Goal: Register for event/course

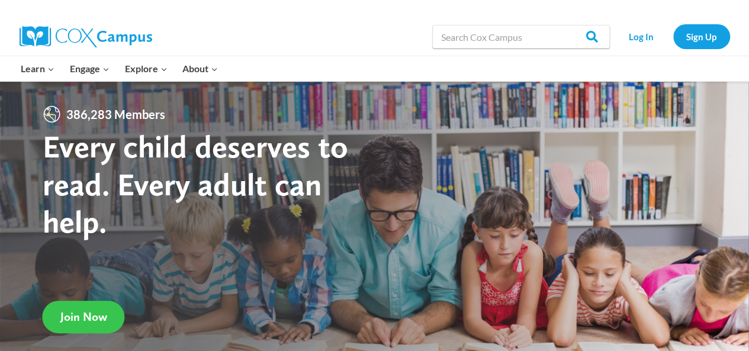
click at [82, 316] on span "Join Now" at bounding box center [83, 317] width 47 height 14
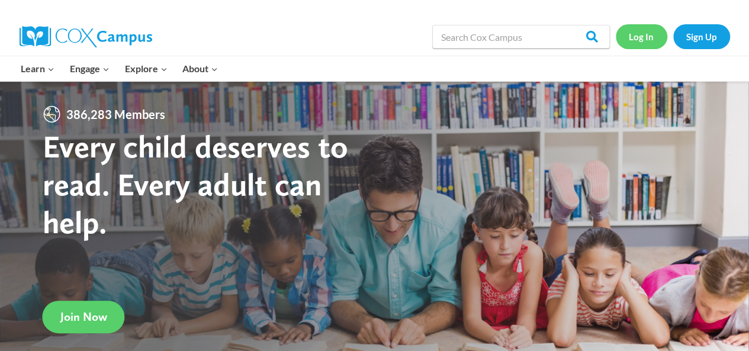
click at [643, 38] on link "Log In" at bounding box center [642, 36] width 52 height 24
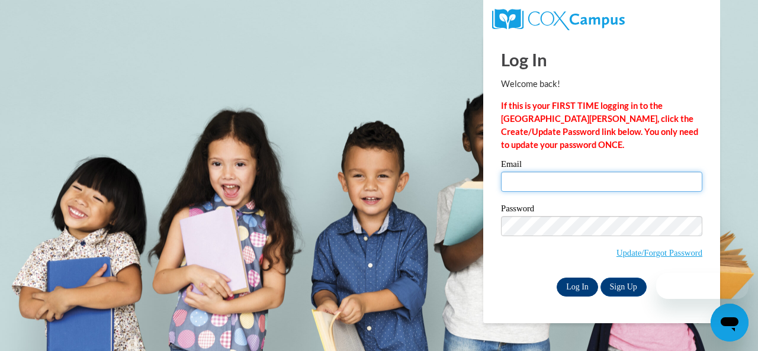
type input "estes.carmen.t@muscogee.k12.ga.us"
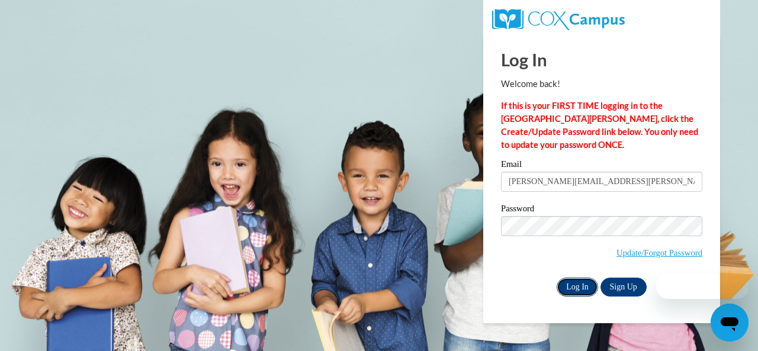
click at [575, 285] on input "Log In" at bounding box center [577, 287] width 41 height 19
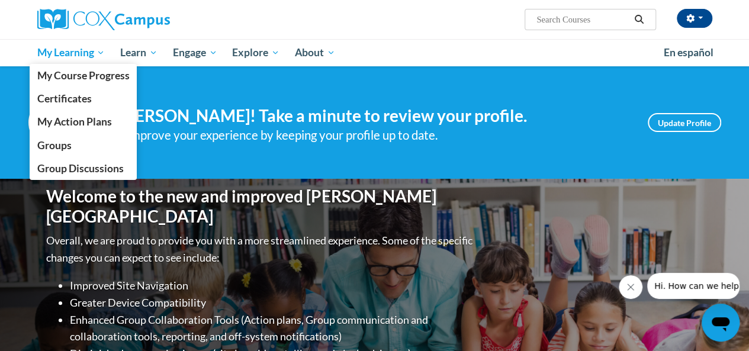
click at [88, 55] on span "My Learning" at bounding box center [71, 53] width 68 height 14
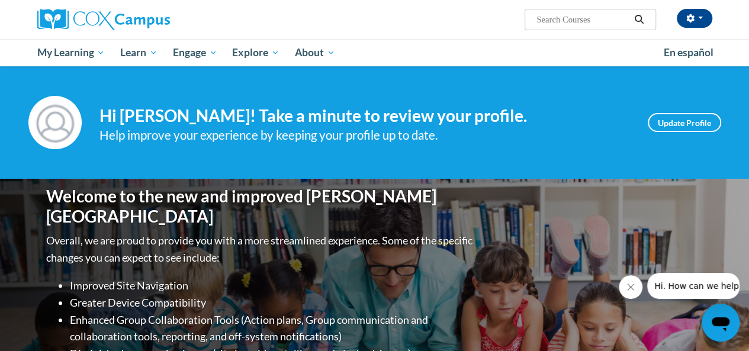
click at [550, 17] on input "Search..." at bounding box center [582, 19] width 95 height 14
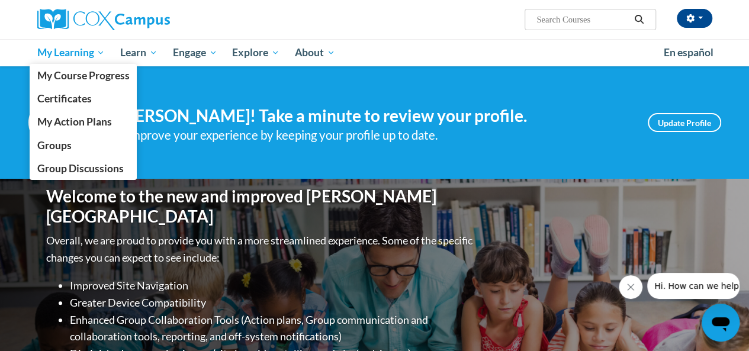
click at [50, 54] on span "My Learning" at bounding box center [71, 53] width 68 height 14
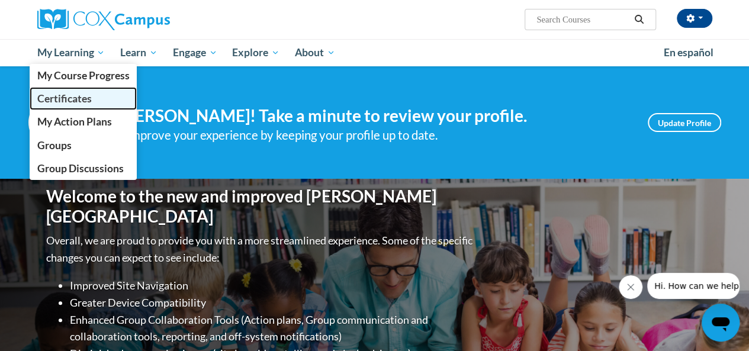
click at [71, 95] on span "Certificates" at bounding box center [64, 98] width 54 height 12
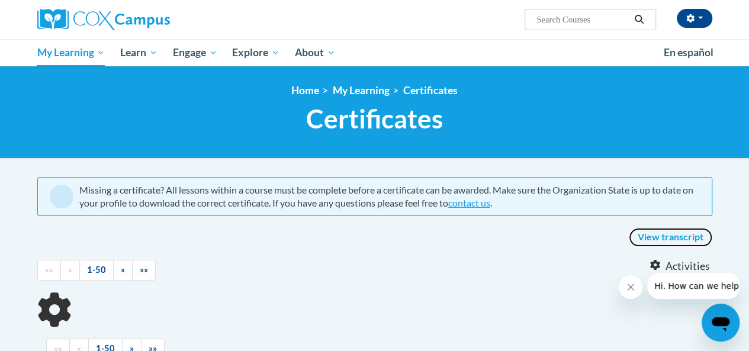
click at [654, 237] on link "View transcript" at bounding box center [671, 237] width 84 height 19
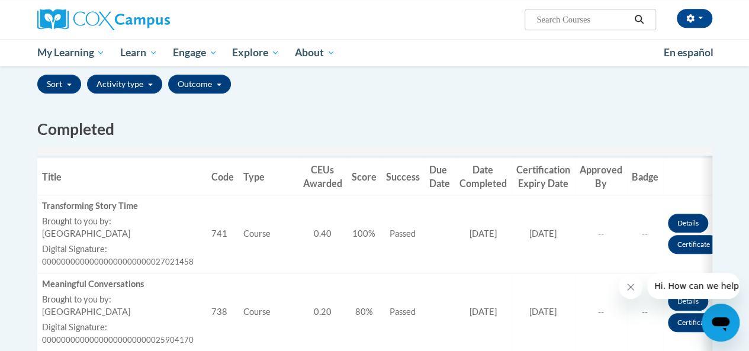
scroll to position [156, 0]
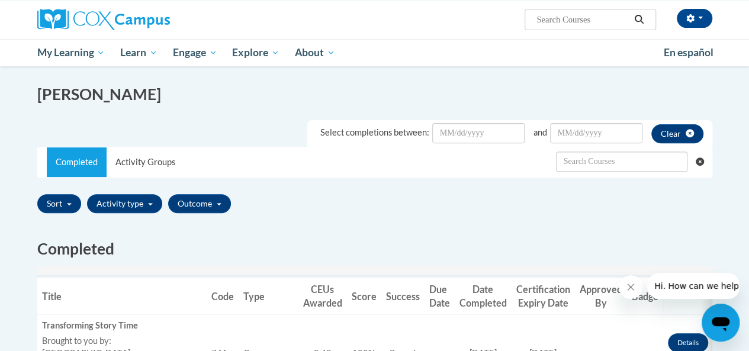
click at [554, 12] on input "Search..." at bounding box center [582, 19] width 95 height 14
type input "reading comprehension"
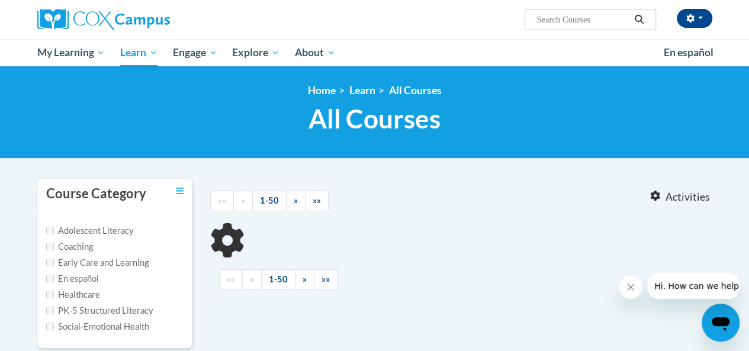
type input "reading comprehension"
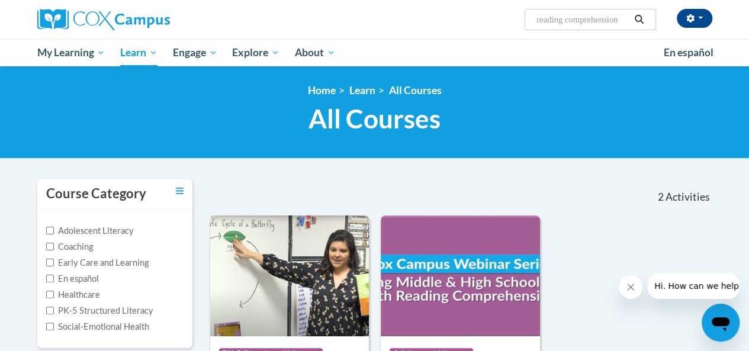
click at [314, 263] on img at bounding box center [289, 276] width 159 height 121
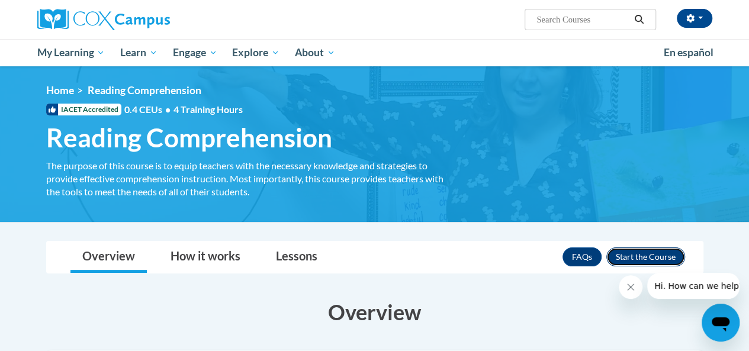
click at [641, 256] on button "Enroll" at bounding box center [645, 257] width 79 height 19
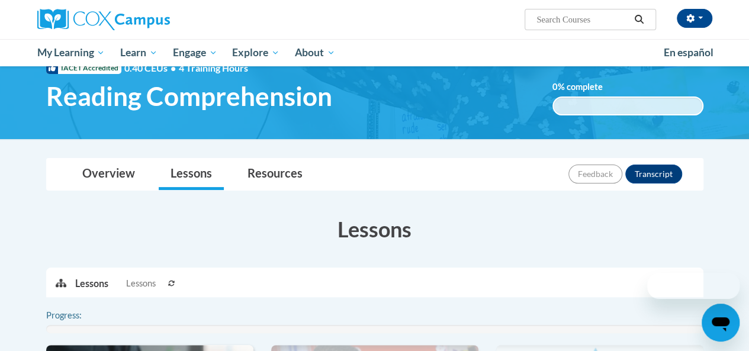
scroll to position [113, 0]
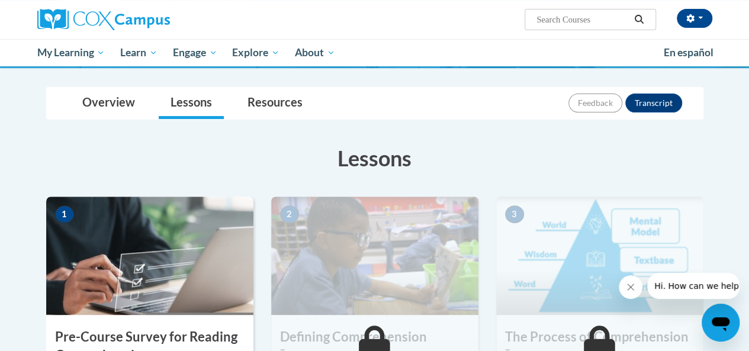
click at [749, 115] on html "Carmen Estes (America/New_York UTC-04:00) My Profile Inbox Groups Hub My Transc…" at bounding box center [374, 62] width 749 height 351
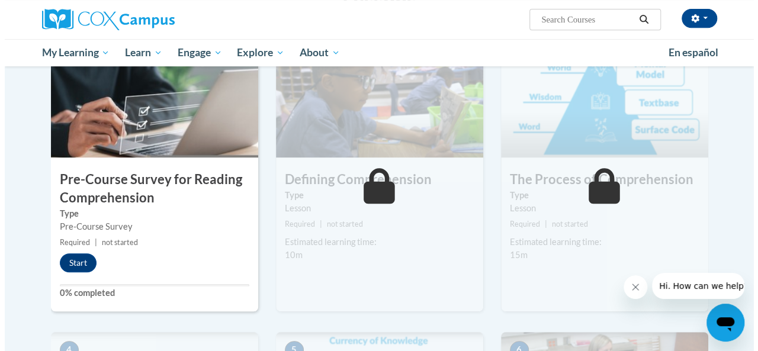
scroll to position [282, 0]
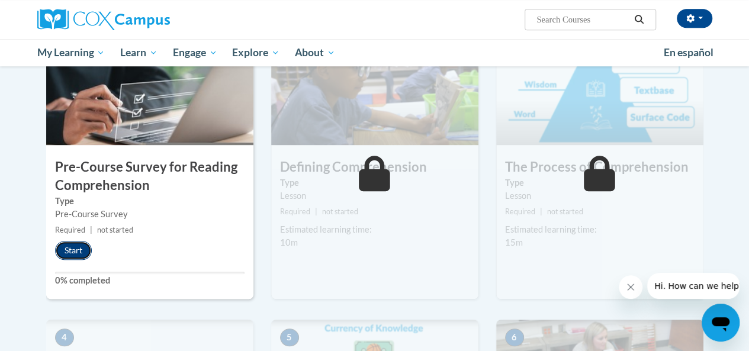
click at [70, 248] on button "Start" at bounding box center [73, 250] width 37 height 19
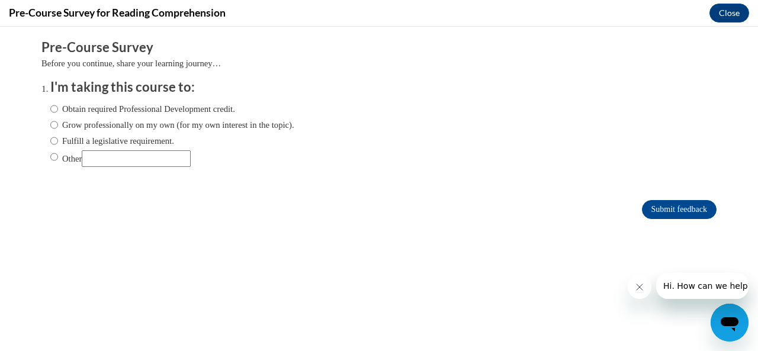
scroll to position [0, 0]
click at [50, 105] on input "Obtain required Professional Development credit." at bounding box center [54, 108] width 8 height 13
radio input "true"
click at [659, 214] on input "Submit feedback" at bounding box center [679, 209] width 75 height 19
click at [650, 207] on input "Submit feedback" at bounding box center [679, 209] width 75 height 19
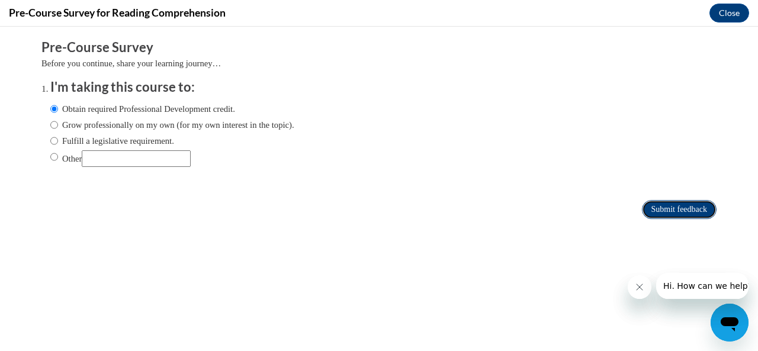
click at [675, 208] on input "Submit feedback" at bounding box center [679, 209] width 75 height 19
click at [728, 12] on button "Close" at bounding box center [729, 13] width 40 height 19
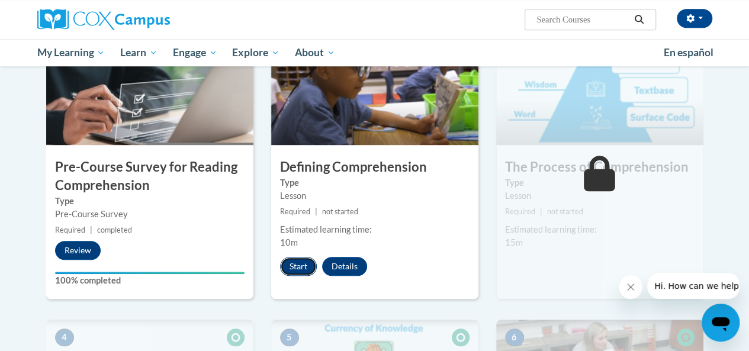
click at [298, 265] on button "Start" at bounding box center [298, 266] width 37 height 19
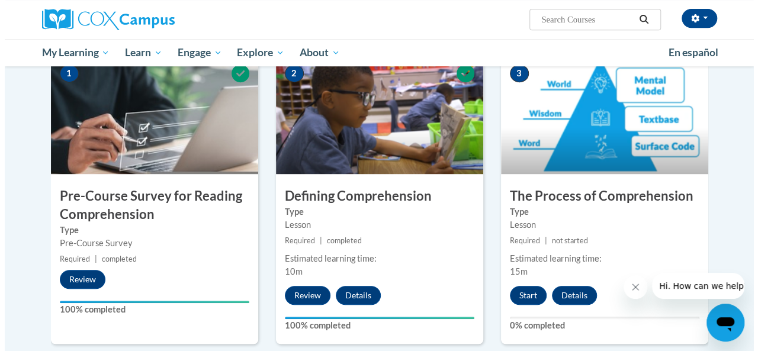
scroll to position [260, 0]
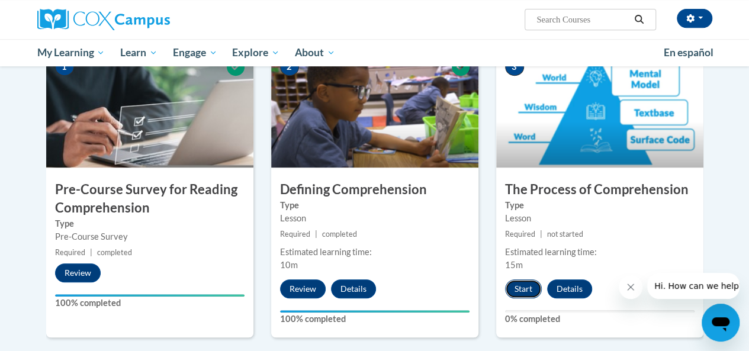
click at [520, 288] on button "Start" at bounding box center [523, 289] width 37 height 19
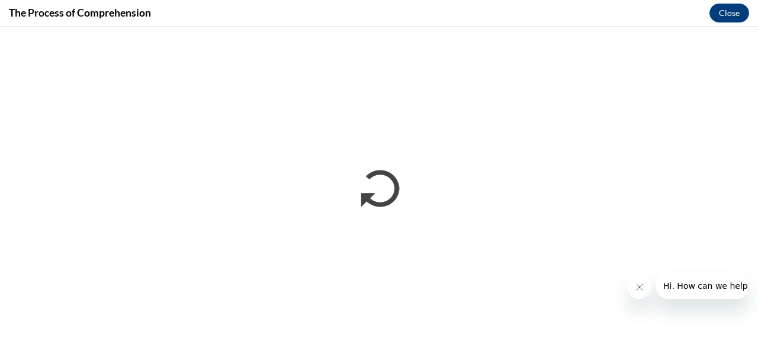
scroll to position [0, 0]
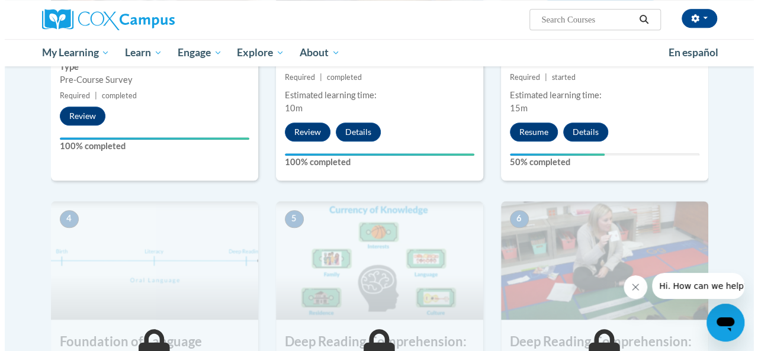
scroll to position [424, 0]
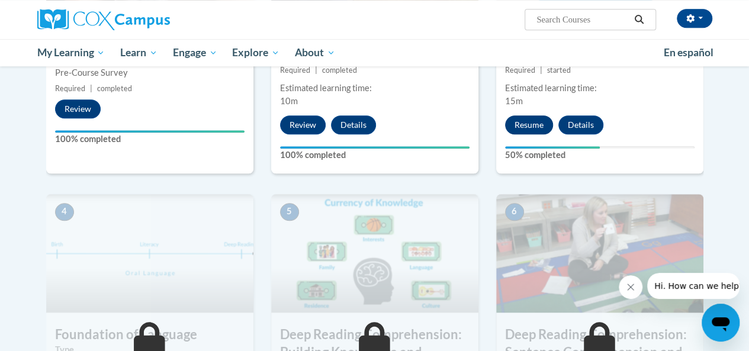
click at [520, 123] on button "Resume" at bounding box center [529, 124] width 48 height 19
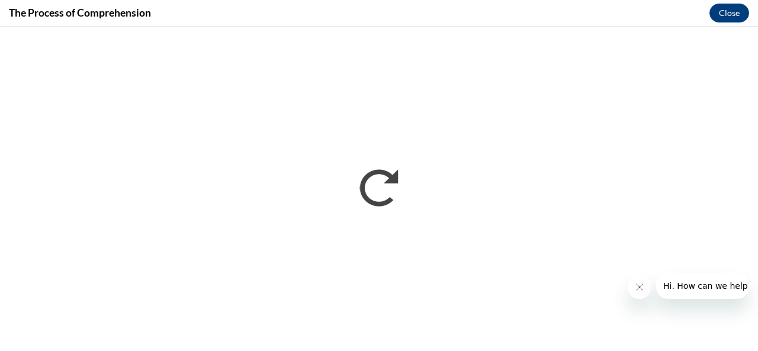
scroll to position [0, 0]
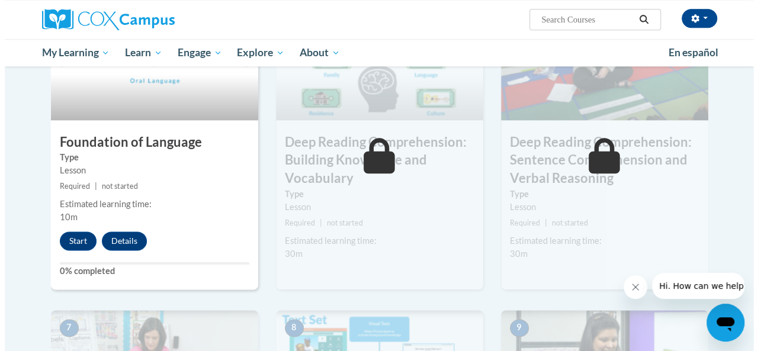
scroll to position [617, 0]
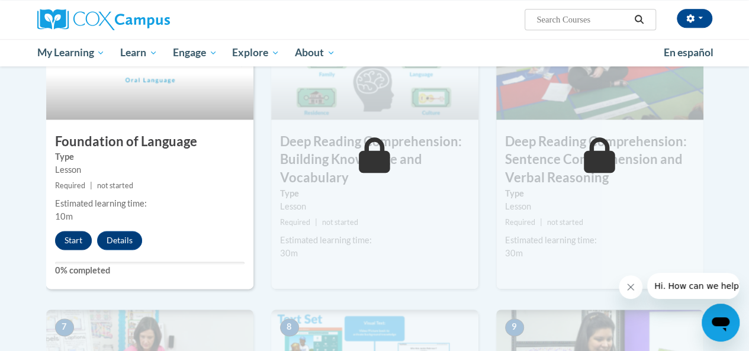
click at [69, 240] on button "Start" at bounding box center [73, 240] width 37 height 19
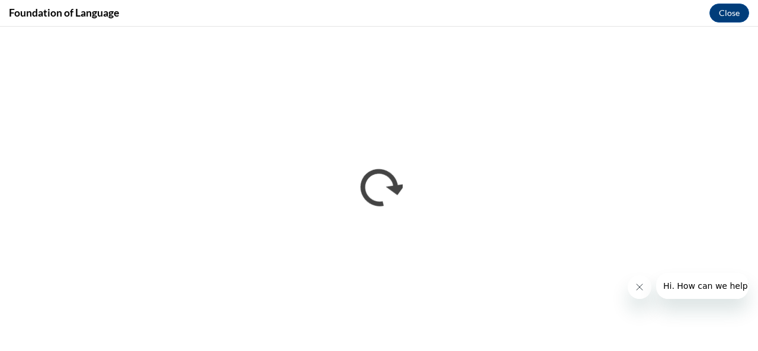
scroll to position [0, 0]
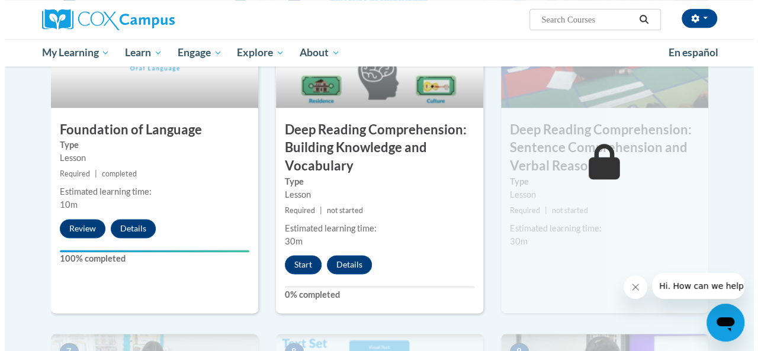
scroll to position [682, 0]
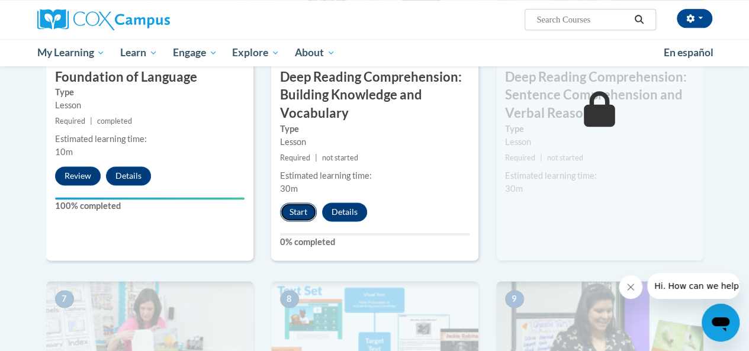
click at [302, 214] on button "Start" at bounding box center [298, 212] width 37 height 19
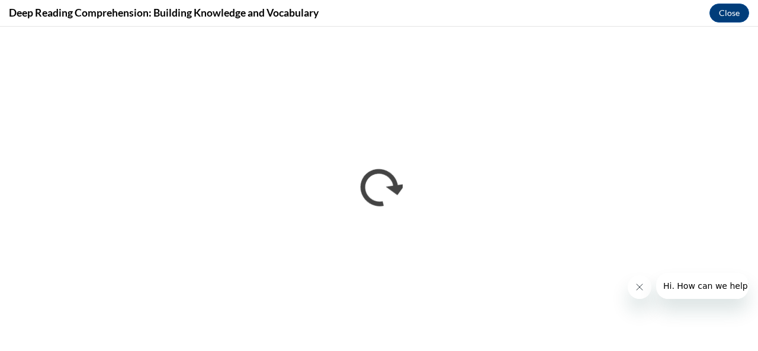
scroll to position [0, 0]
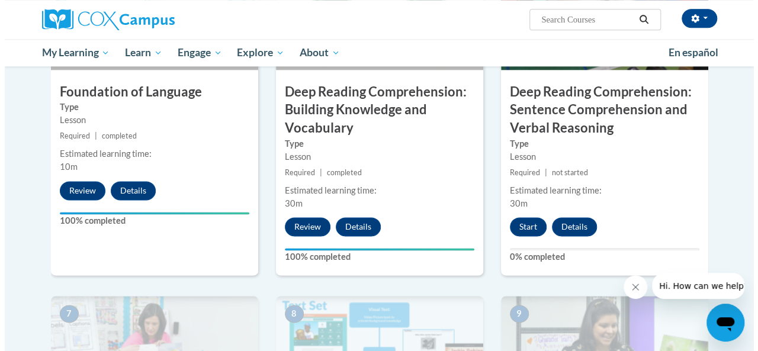
scroll to position [679, 0]
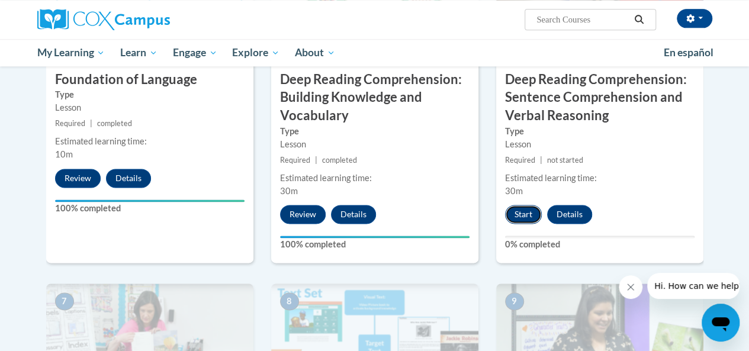
click at [518, 216] on button "Start" at bounding box center [523, 214] width 37 height 19
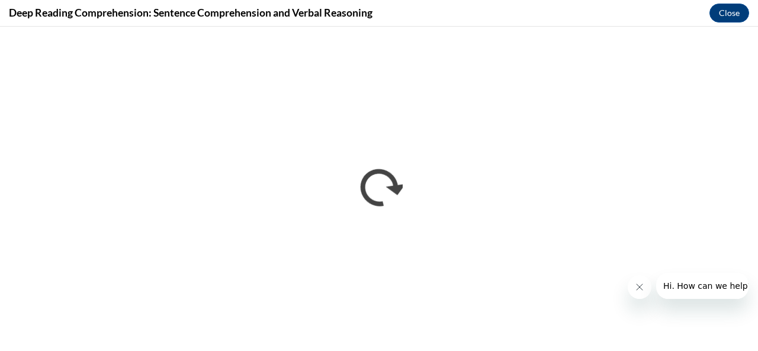
scroll to position [0, 0]
